Goal: Obtain resource: Download file/media

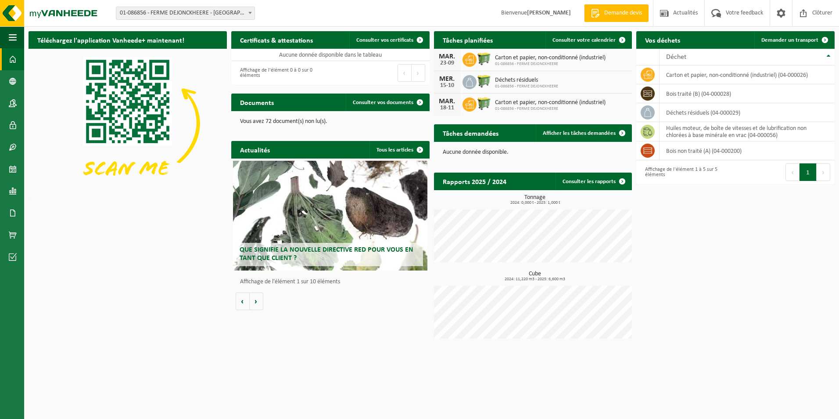
click at [280, 103] on h2 "Documents" at bounding box center [256, 101] width 51 height 17
click at [368, 102] on span "Consulter vos documents" at bounding box center [383, 103] width 61 height 6
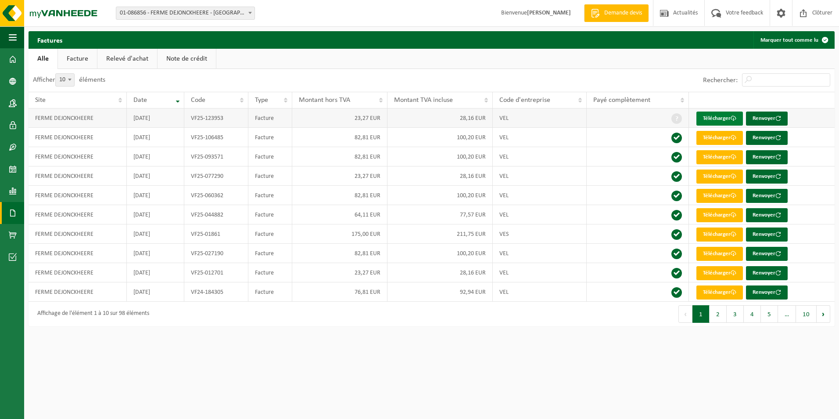
click at [714, 118] on link "Télécharger" at bounding box center [720, 118] width 47 height 14
click at [11, 39] on span "button" at bounding box center [13, 37] width 8 height 22
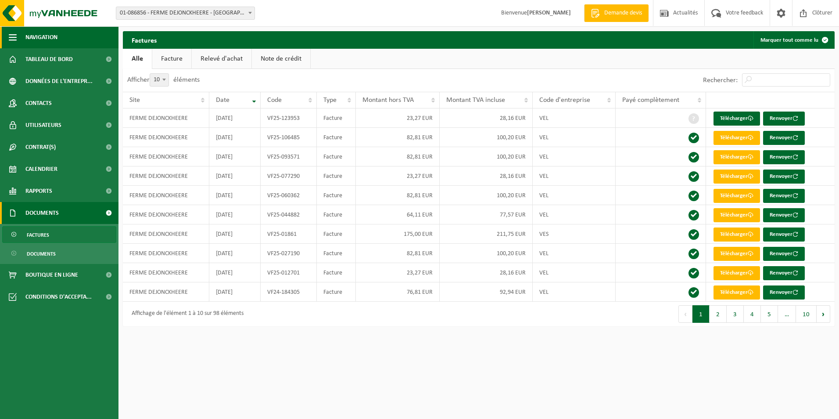
click at [11, 39] on span "button" at bounding box center [13, 37] width 8 height 22
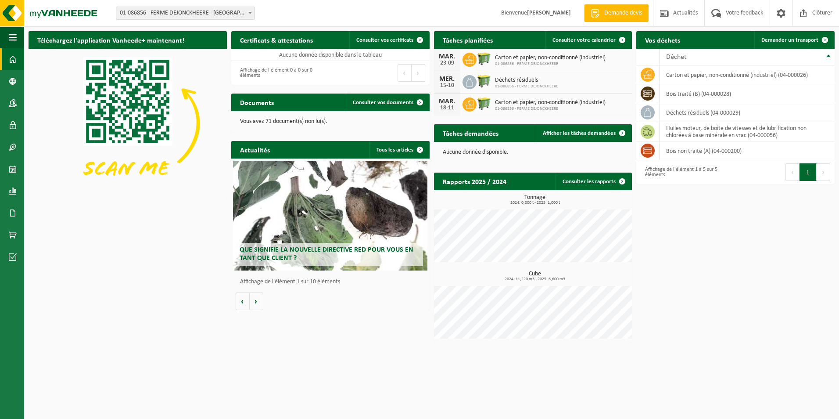
click at [807, 173] on button "1" at bounding box center [808, 172] width 17 height 18
click at [622, 182] on span at bounding box center [623, 182] width 18 height 18
